Goal: Information Seeking & Learning: Check status

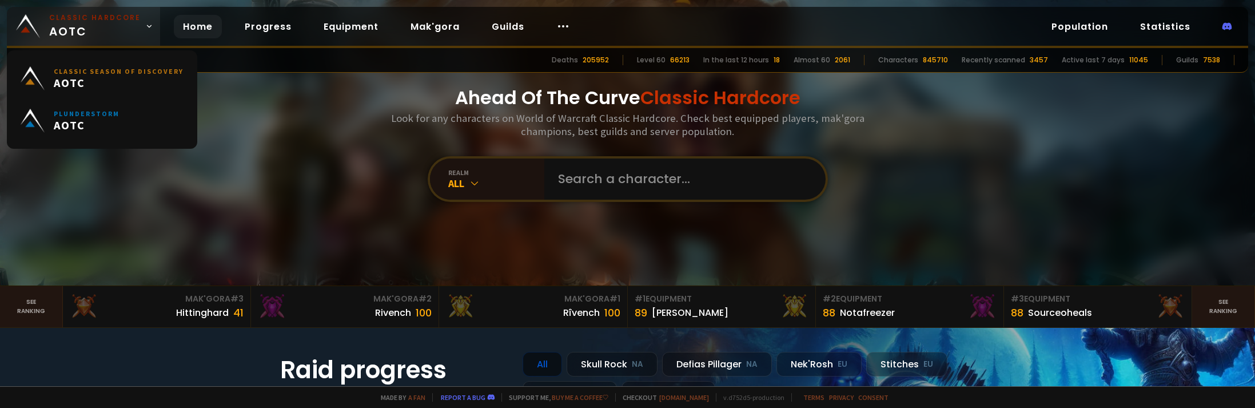
click at [127, 29] on span "Classic Hardcore AOTC" at bounding box center [94, 26] width 91 height 27
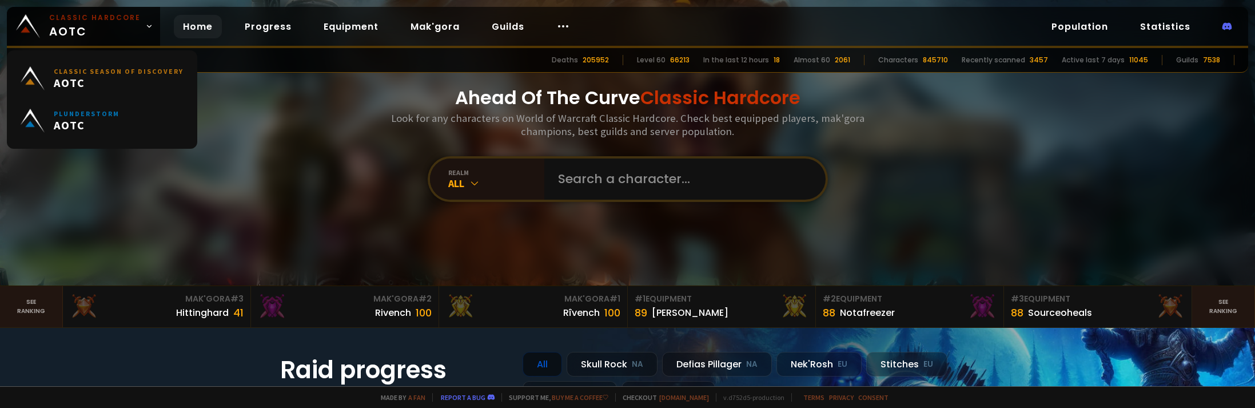
click at [314, 109] on div "Ahead Of The Curve Classic Hardcore Look for any characters on World of Warcraf…" at bounding box center [627, 142] width 689 height 285
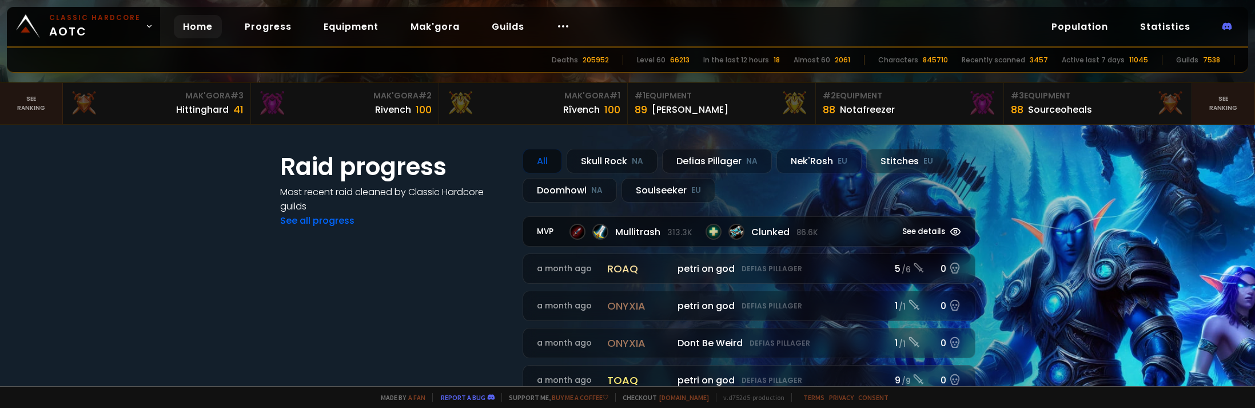
scroll to position [229, 0]
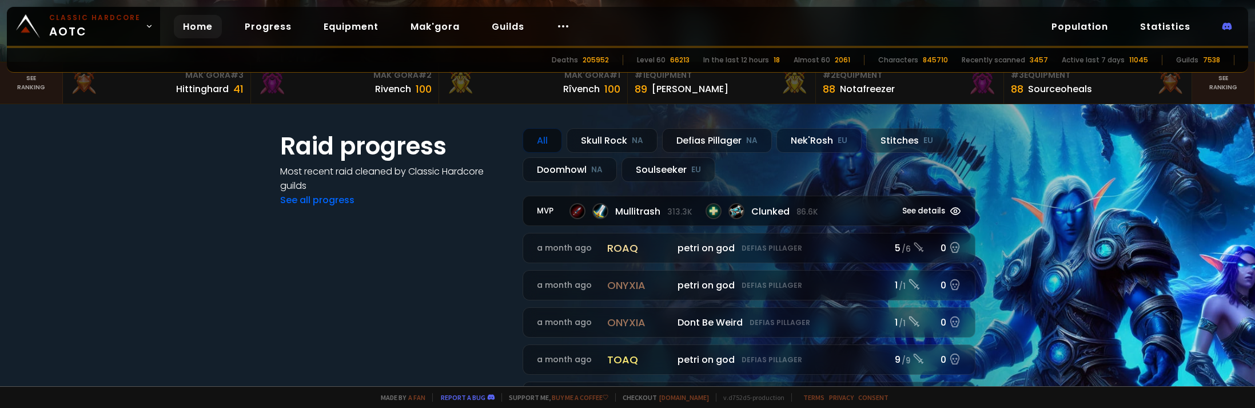
drag, startPoint x: 500, startPoint y: 232, endPoint x: 525, endPoint y: 212, distance: 31.7
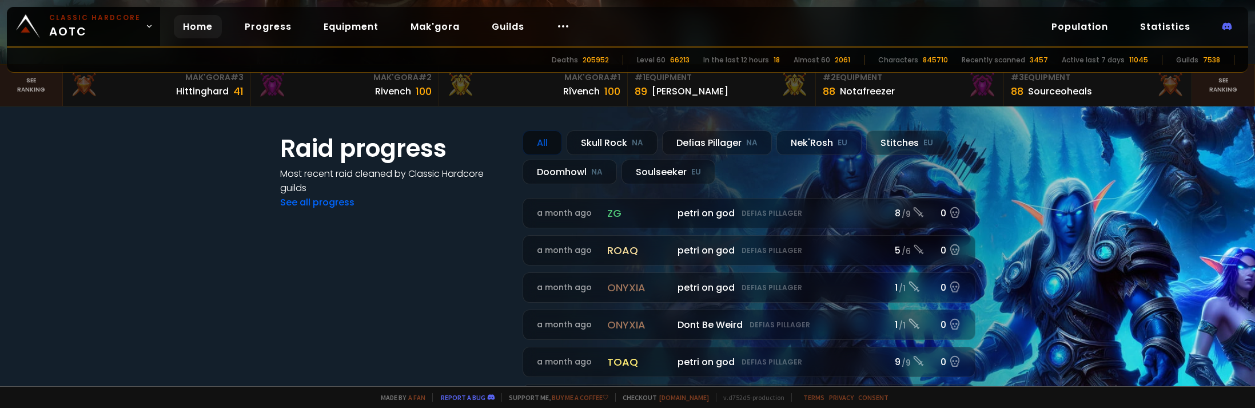
drag, startPoint x: 477, startPoint y: 220, endPoint x: 480, endPoint y: 213, distance: 7.4
drag, startPoint x: 477, startPoint y: 213, endPoint x: 487, endPoint y: 209, distance: 11.0
drag, startPoint x: 534, startPoint y: 101, endPoint x: 636, endPoint y: 81, distance: 103.8
drag, startPoint x: 1113, startPoint y: 164, endPoint x: 1136, endPoint y: 156, distance: 24.2
click at [1114, 164] on section "Raid progress Most recent raid cleaned by Classic Hardcore guilds See all progr…" at bounding box center [627, 290] width 1255 height 369
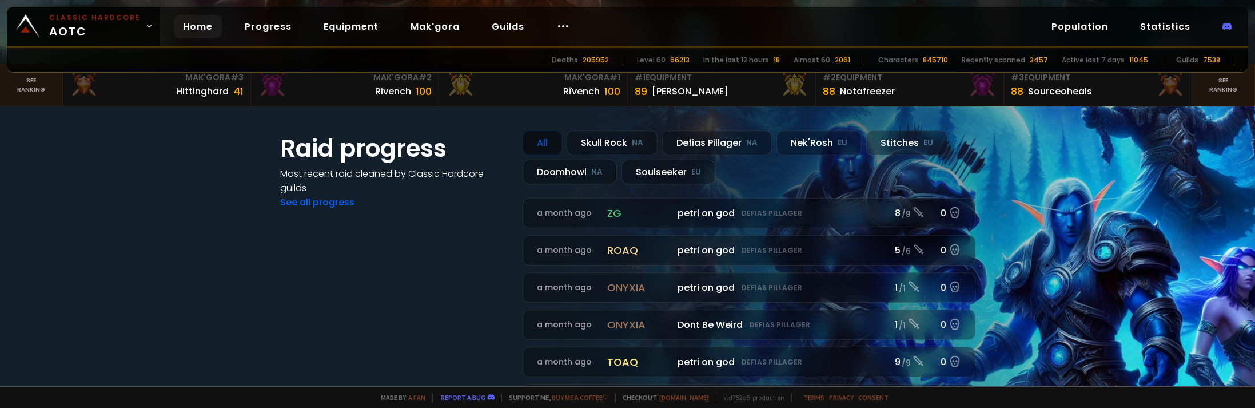
scroll to position [0, 0]
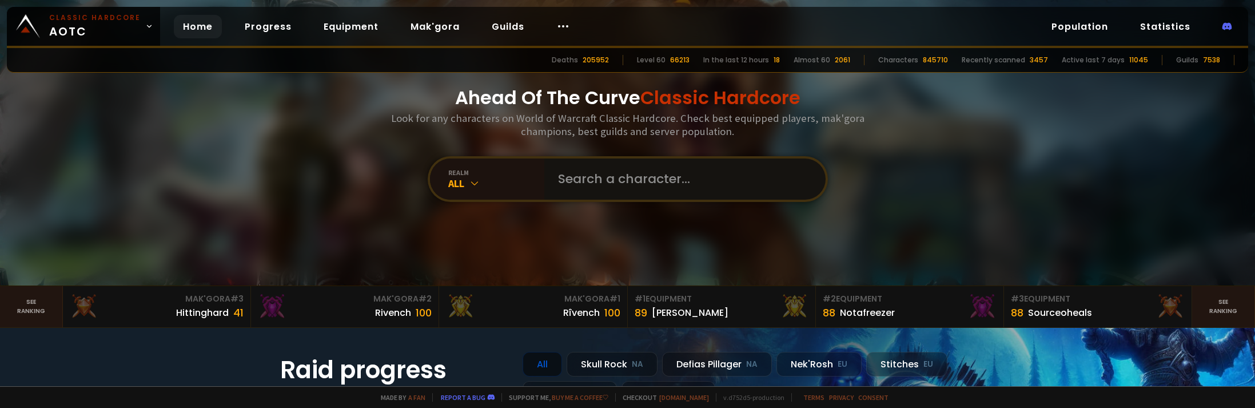
click at [584, 183] on input "text" at bounding box center [681, 178] width 261 height 41
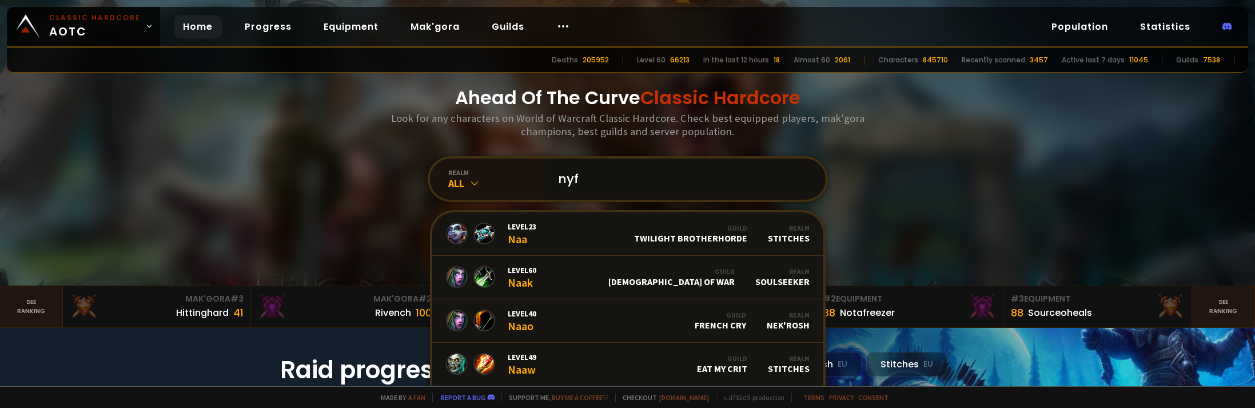
type input "nyff"
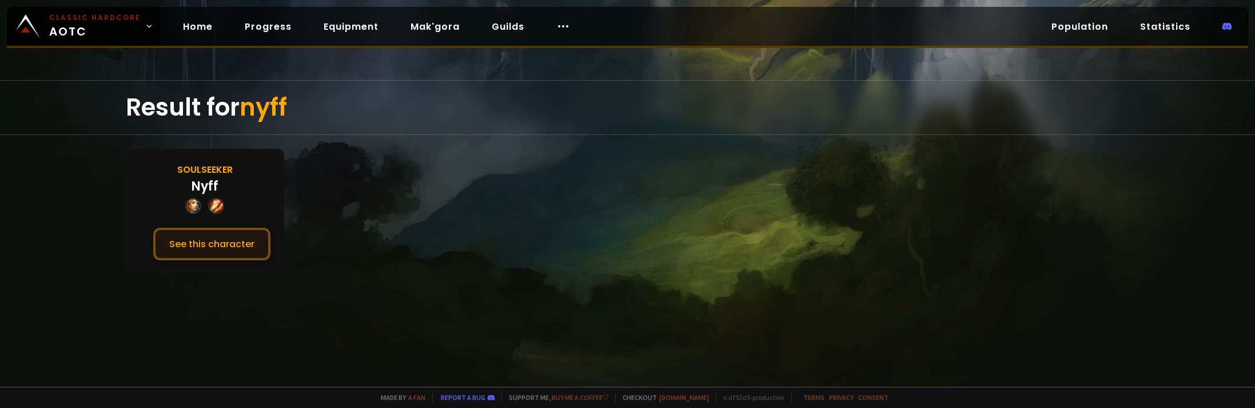
click at [208, 246] on button "See this character" at bounding box center [211, 244] width 117 height 33
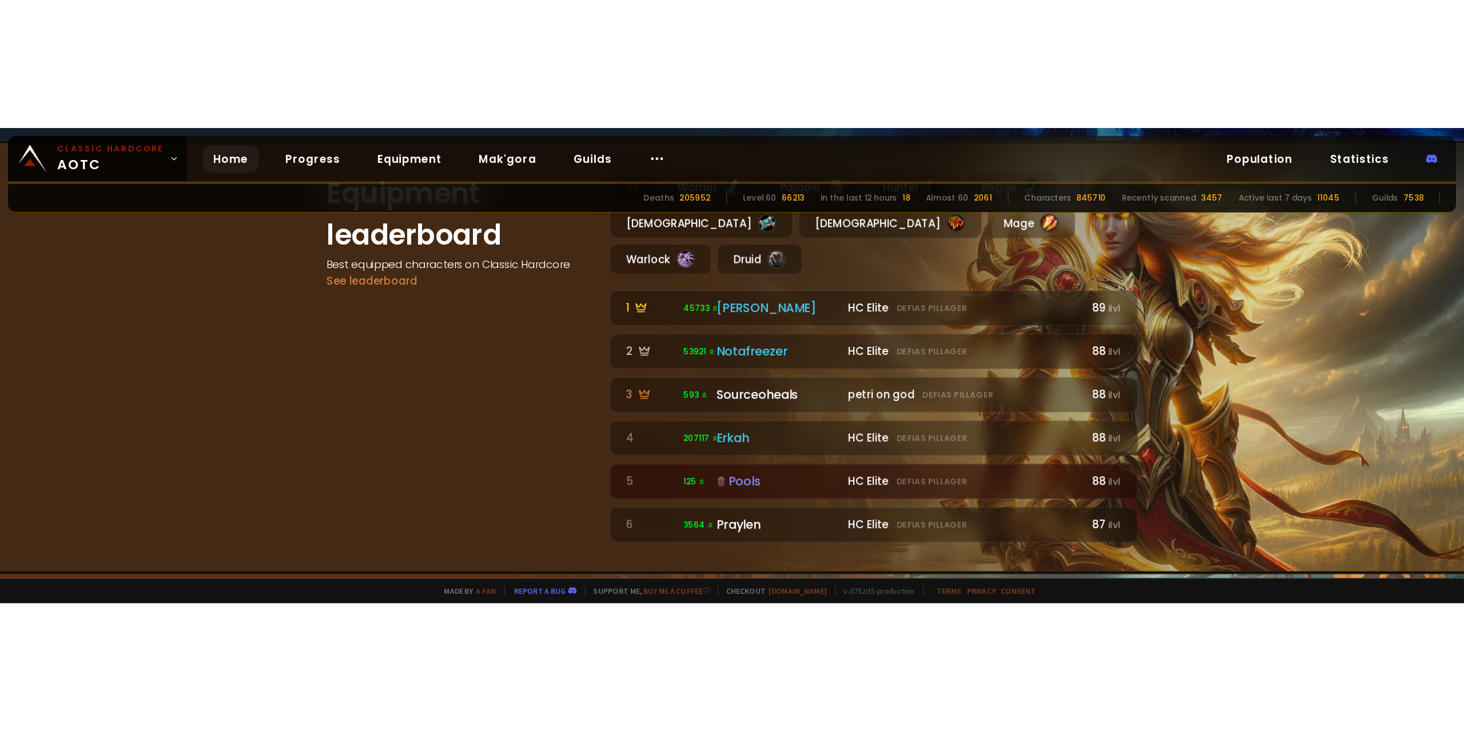
scroll to position [912, 0]
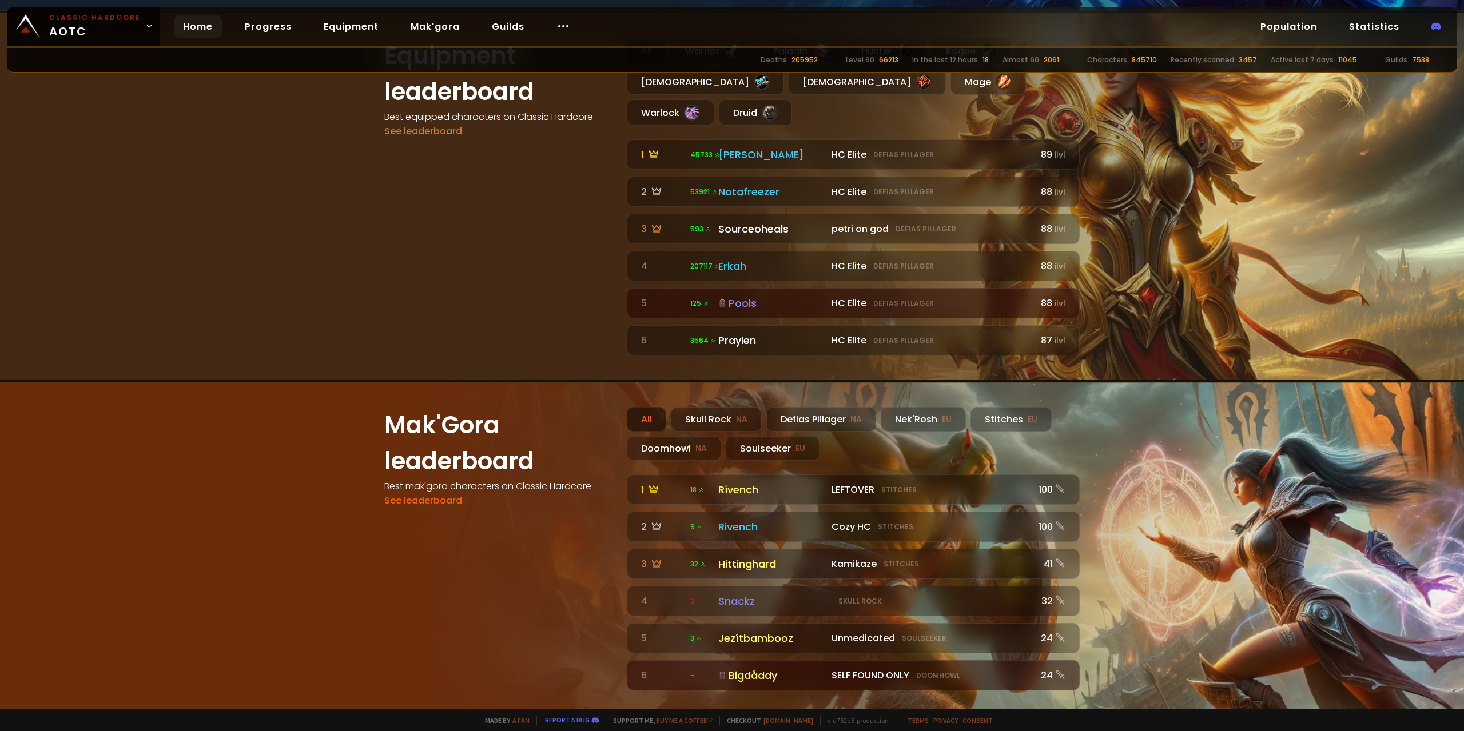
click at [1041, 78] on div "All Warrior Paladin Hunter Rogue Priest Shaman Mage Warlock Druid" at bounding box center [853, 82] width 453 height 88
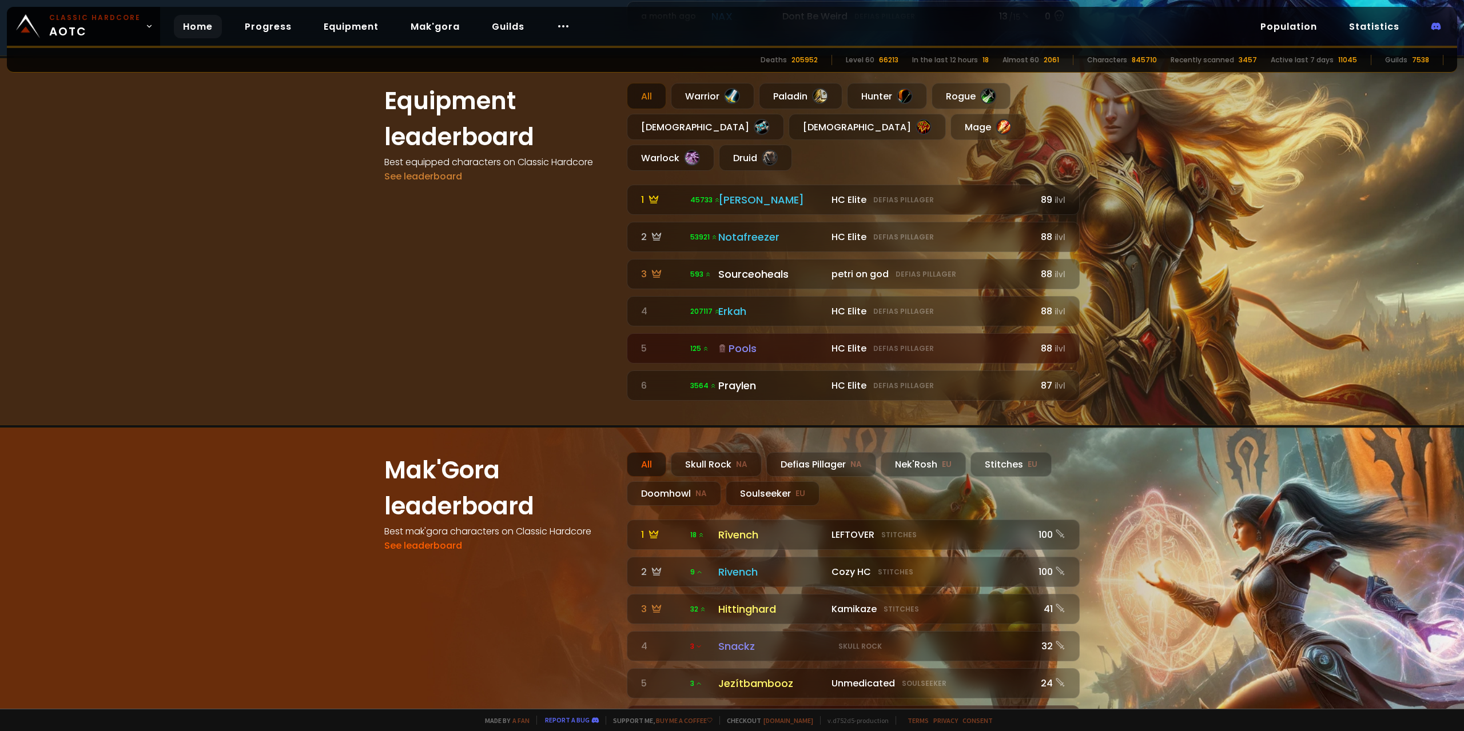
scroll to position [950, 0]
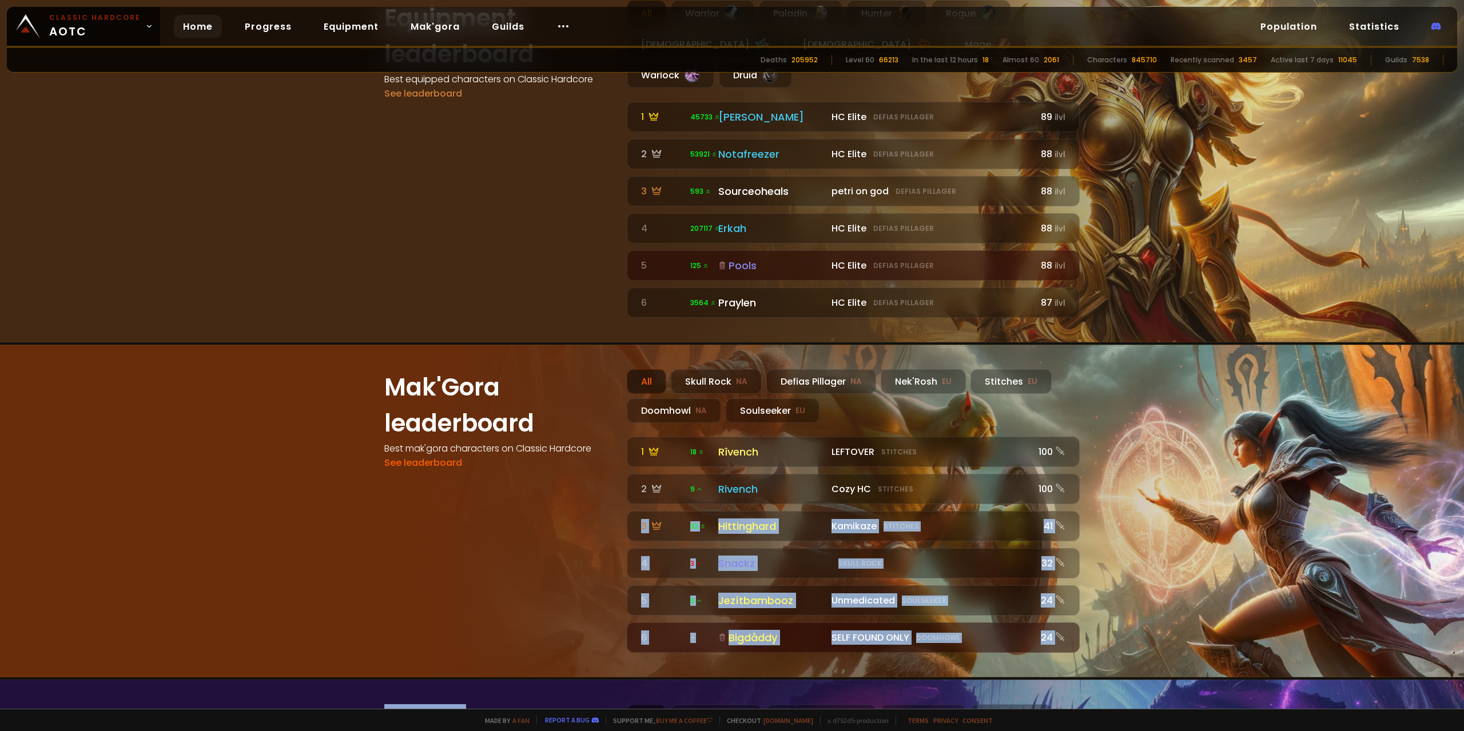
drag, startPoint x: 1457, startPoint y: 192, endPoint x: 1392, endPoint y: 651, distance: 464.2
click at [1254, 407] on div "Ahead Of The Curve Classic Hardcore Look for any characters on World of Warcraf…" at bounding box center [732, 354] width 1464 height 709
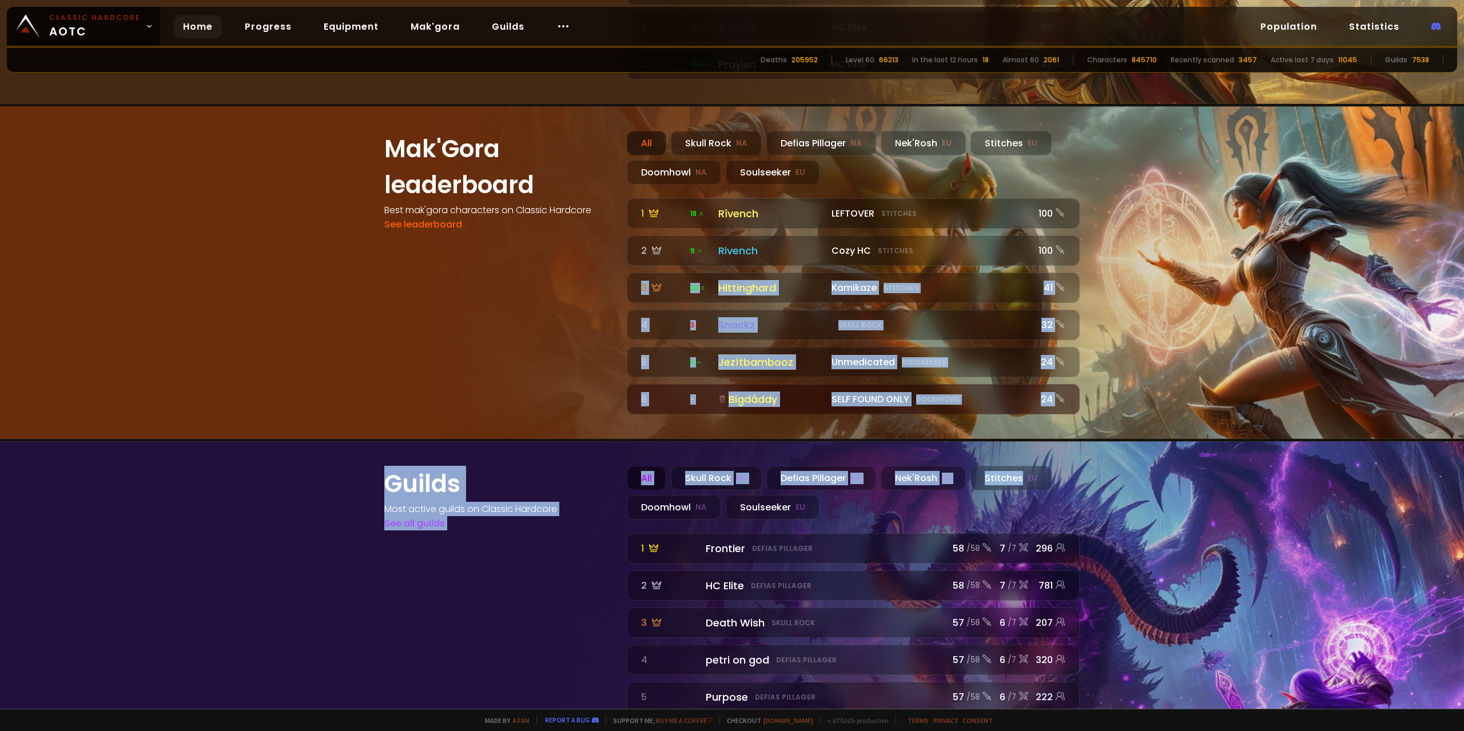
scroll to position [1205, 0]
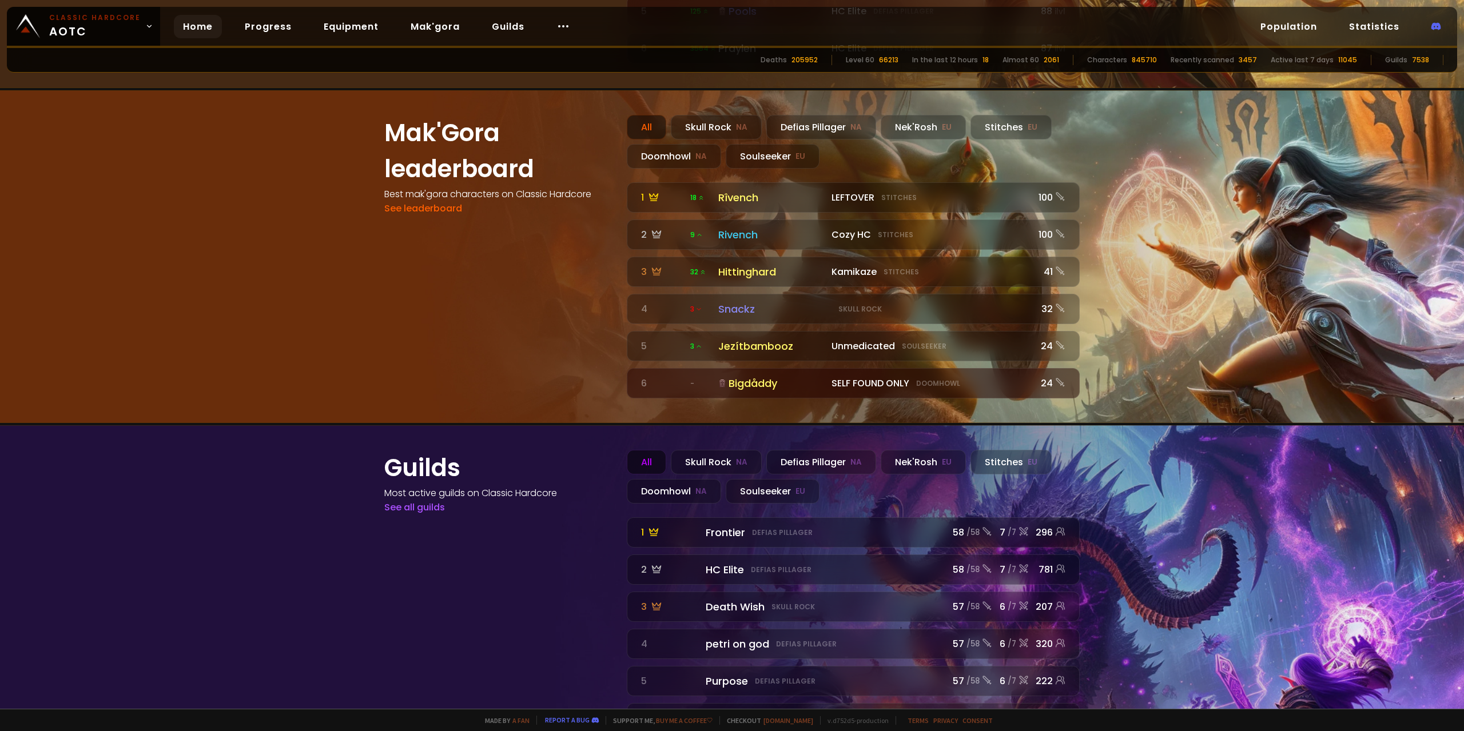
click at [1254, 407] on section "Guilds Most active guilds on Classic Hardcore See all guilds All Skull Rock NA …" at bounding box center [732, 582] width 1464 height 314
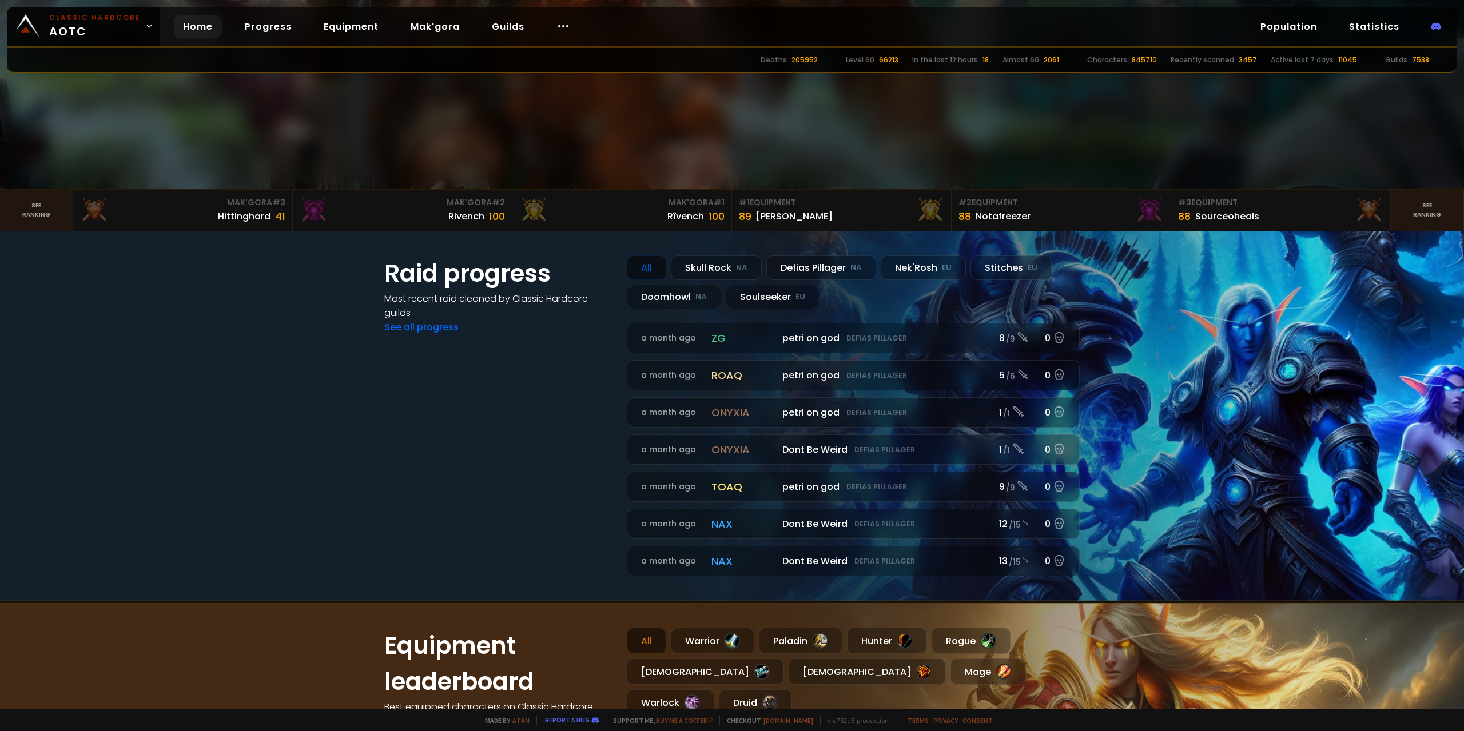
scroll to position [320, 0]
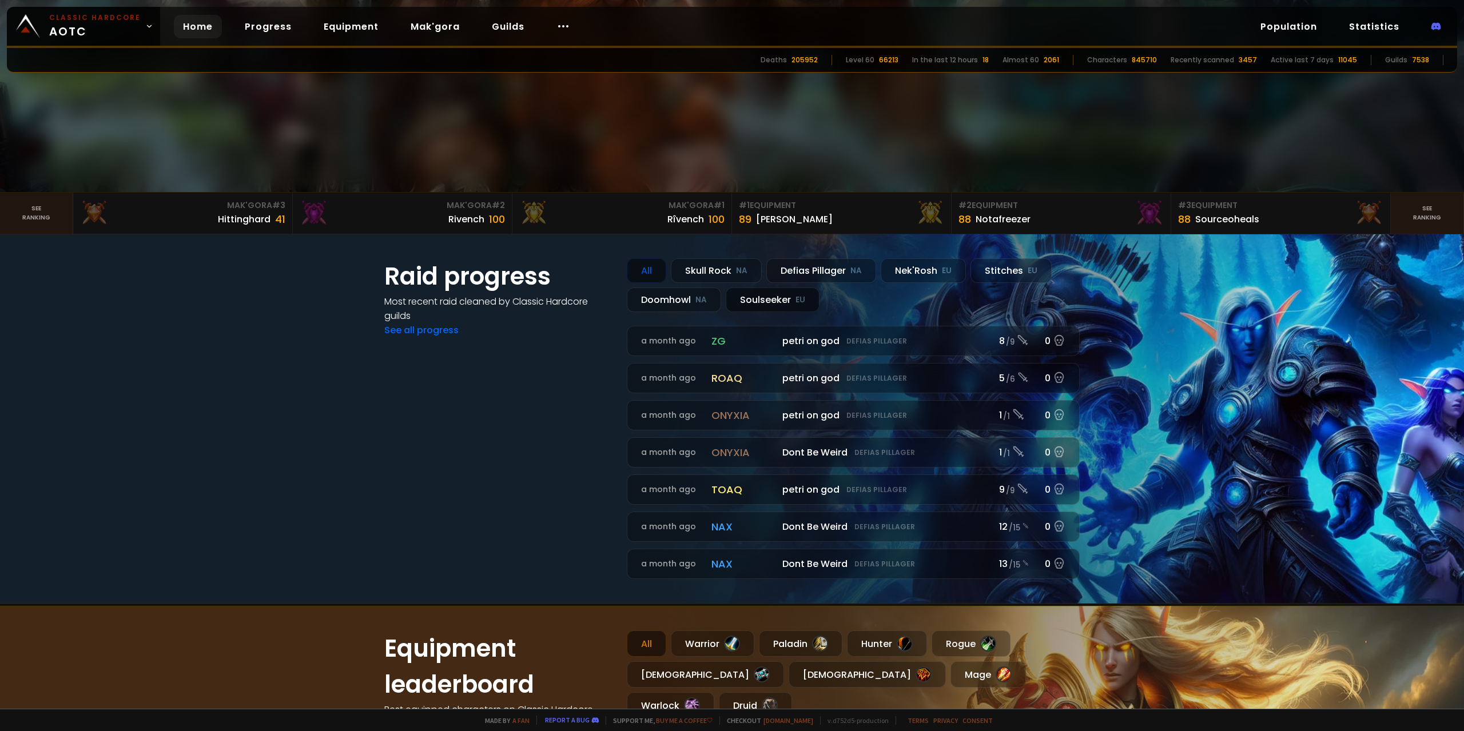
click at [755, 303] on div "Soulseeker EU" at bounding box center [773, 300] width 94 height 25
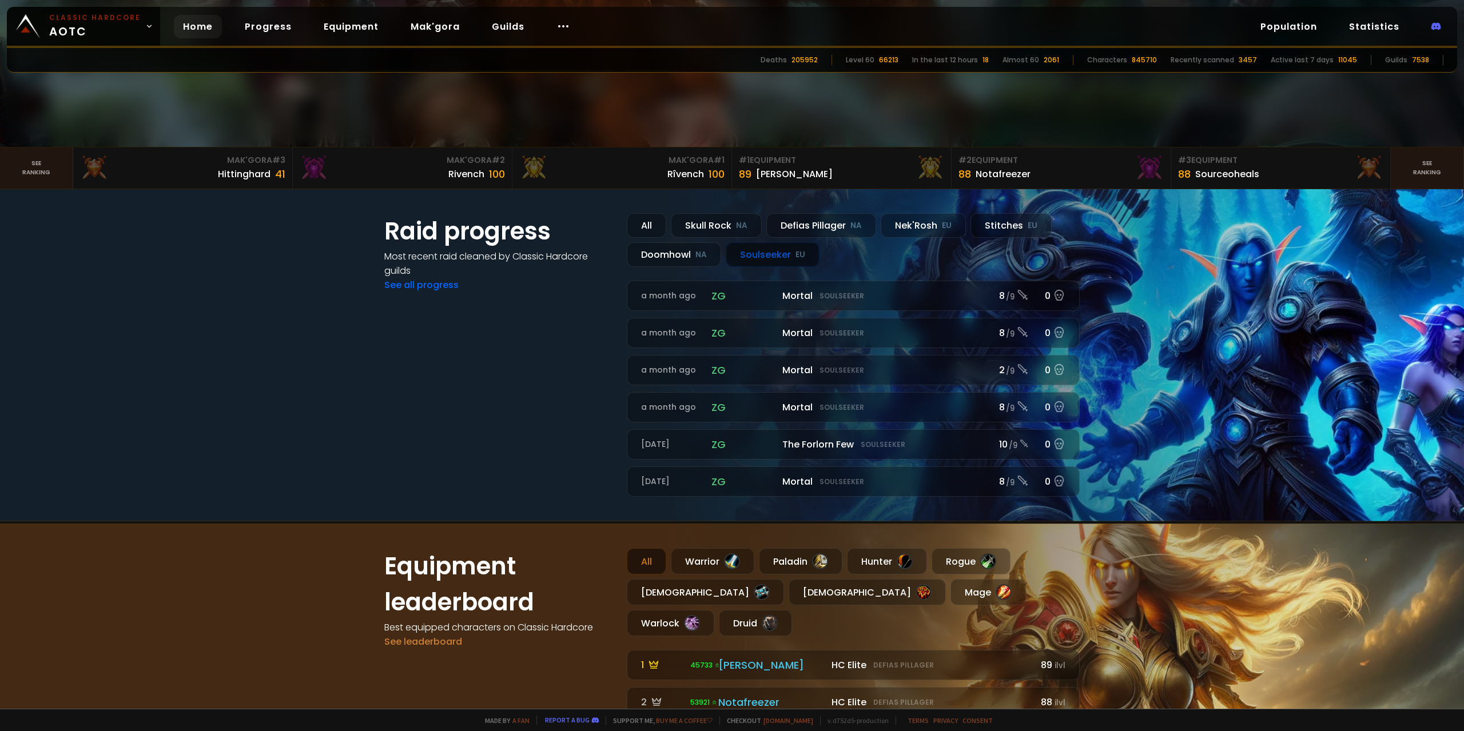
scroll to position [548, 0]
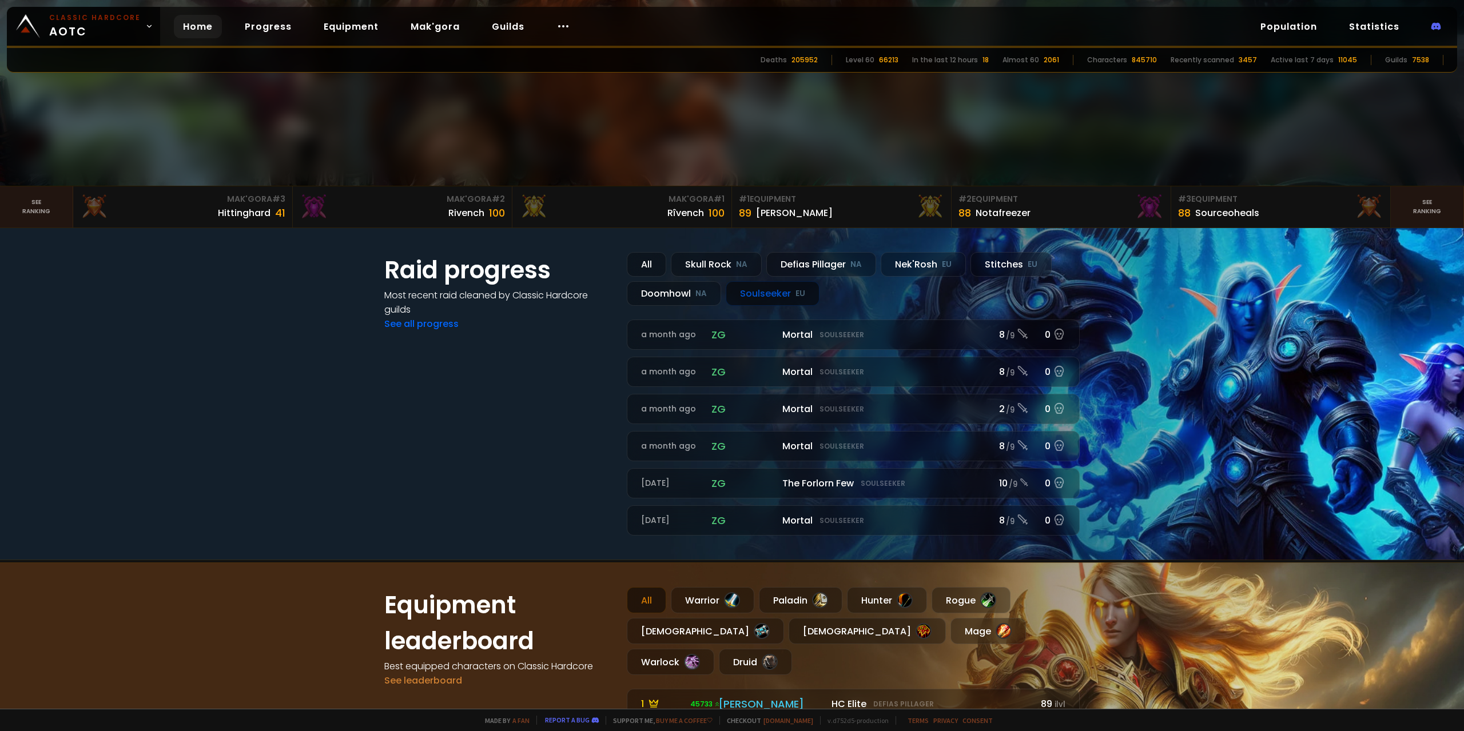
drag, startPoint x: 1222, startPoint y: 427, endPoint x: 1235, endPoint y: 423, distance: 13.0
drag, startPoint x: 1252, startPoint y: 421, endPoint x: 1258, endPoint y: 418, distance: 6.2
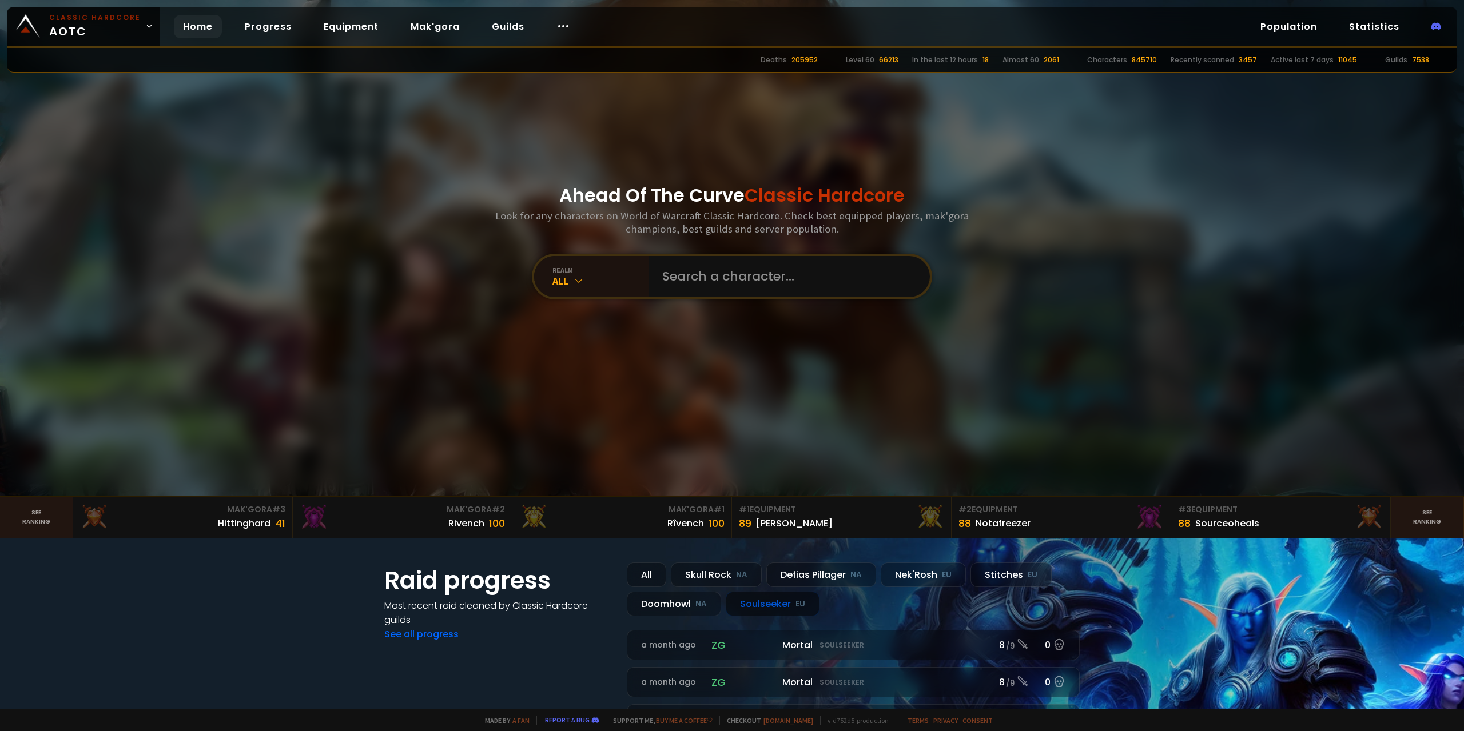
scroll to position [0, 0]
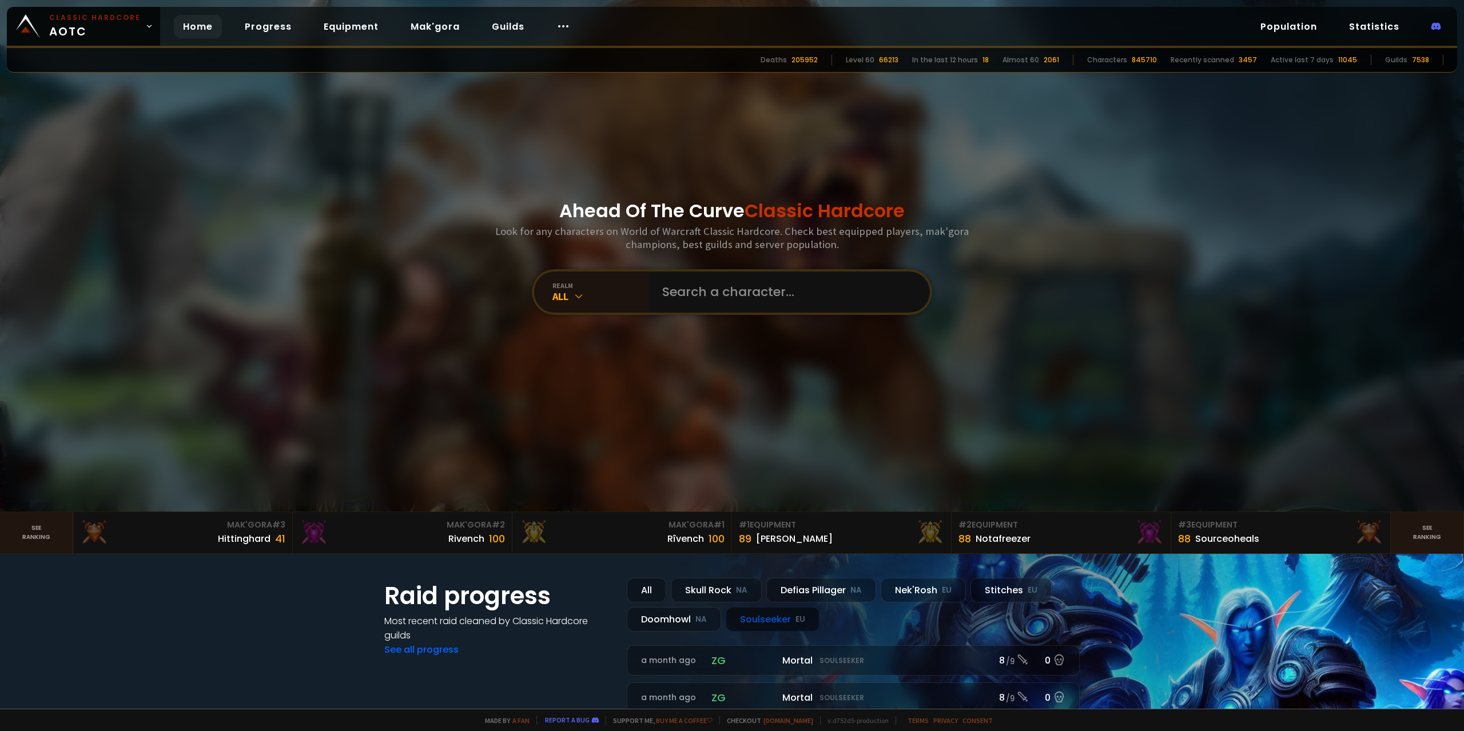
drag, startPoint x: 1227, startPoint y: 410, endPoint x: 1223, endPoint y: 404, distance: 7.5
drag, startPoint x: 1191, startPoint y: 405, endPoint x: 1208, endPoint y: 395, distance: 19.5
drag, startPoint x: 1185, startPoint y: 369, endPoint x: 1194, endPoint y: 365, distance: 10.5
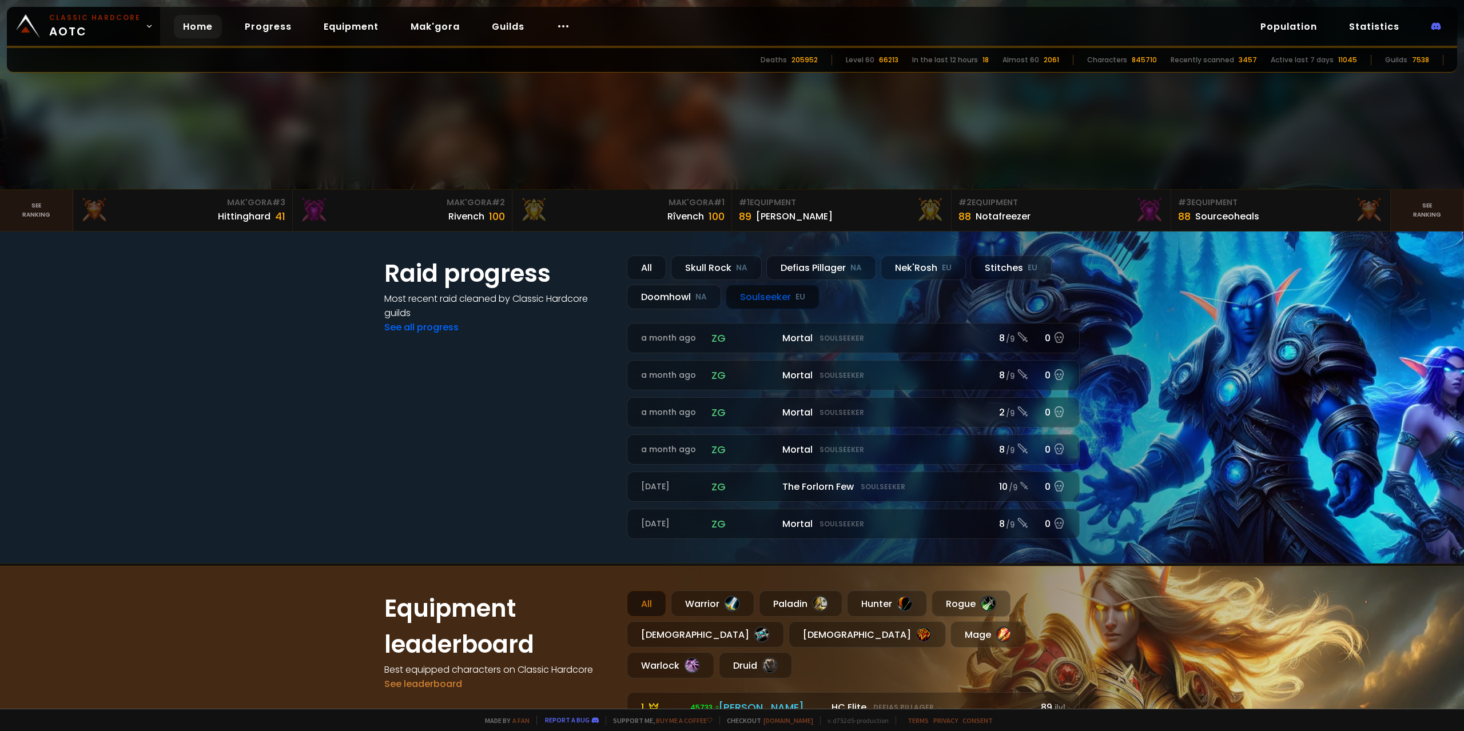
scroll to position [400, 0]
